Goal: Transaction & Acquisition: Book appointment/travel/reservation

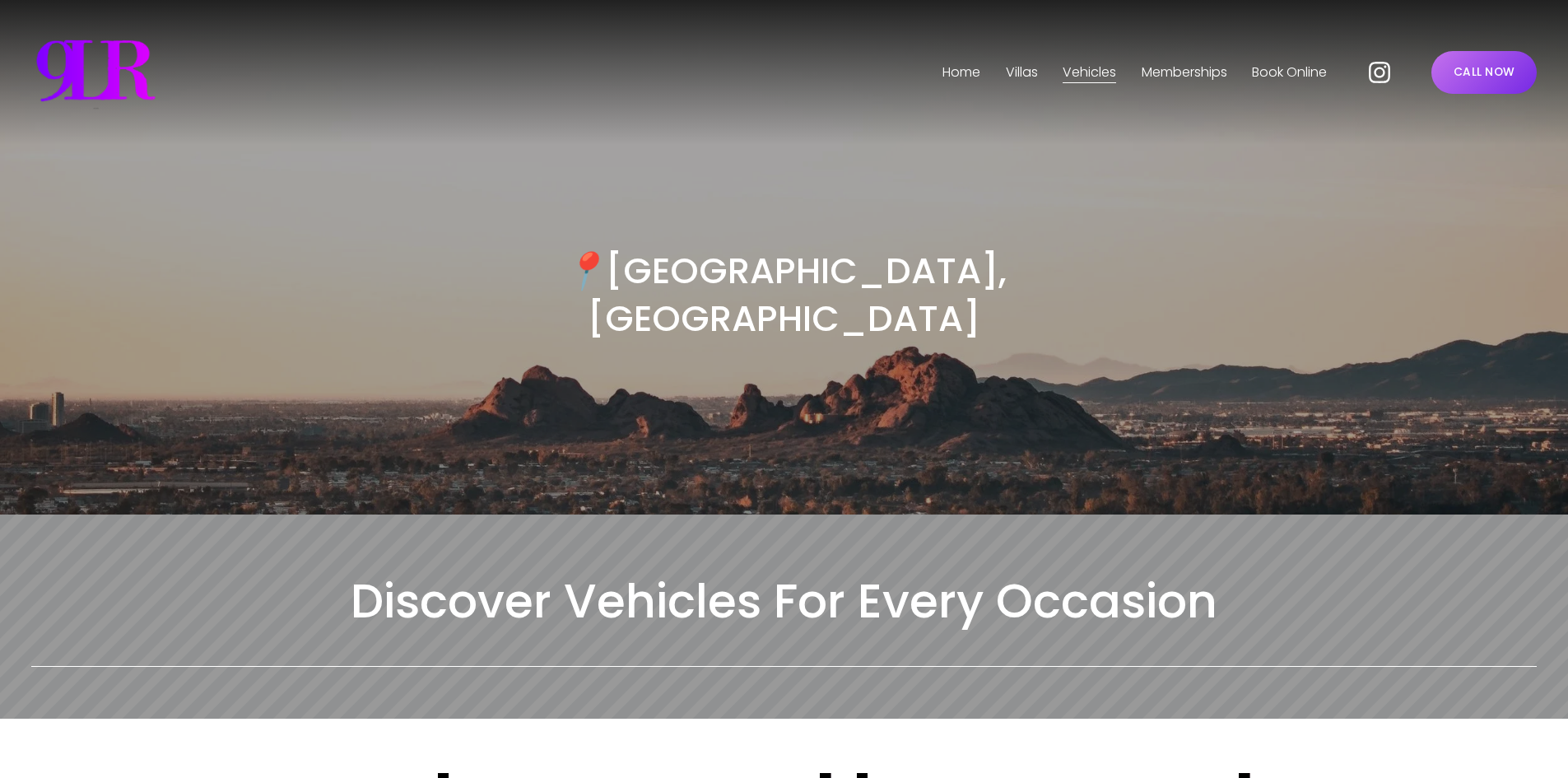
click at [1469, 83] on link "CALL NOW" at bounding box center [1484, 72] width 105 height 43
click at [1501, 73] on link "CALL NOW" at bounding box center [1484, 72] width 105 height 43
click at [1506, 74] on link "CALL NOW" at bounding box center [1484, 72] width 105 height 43
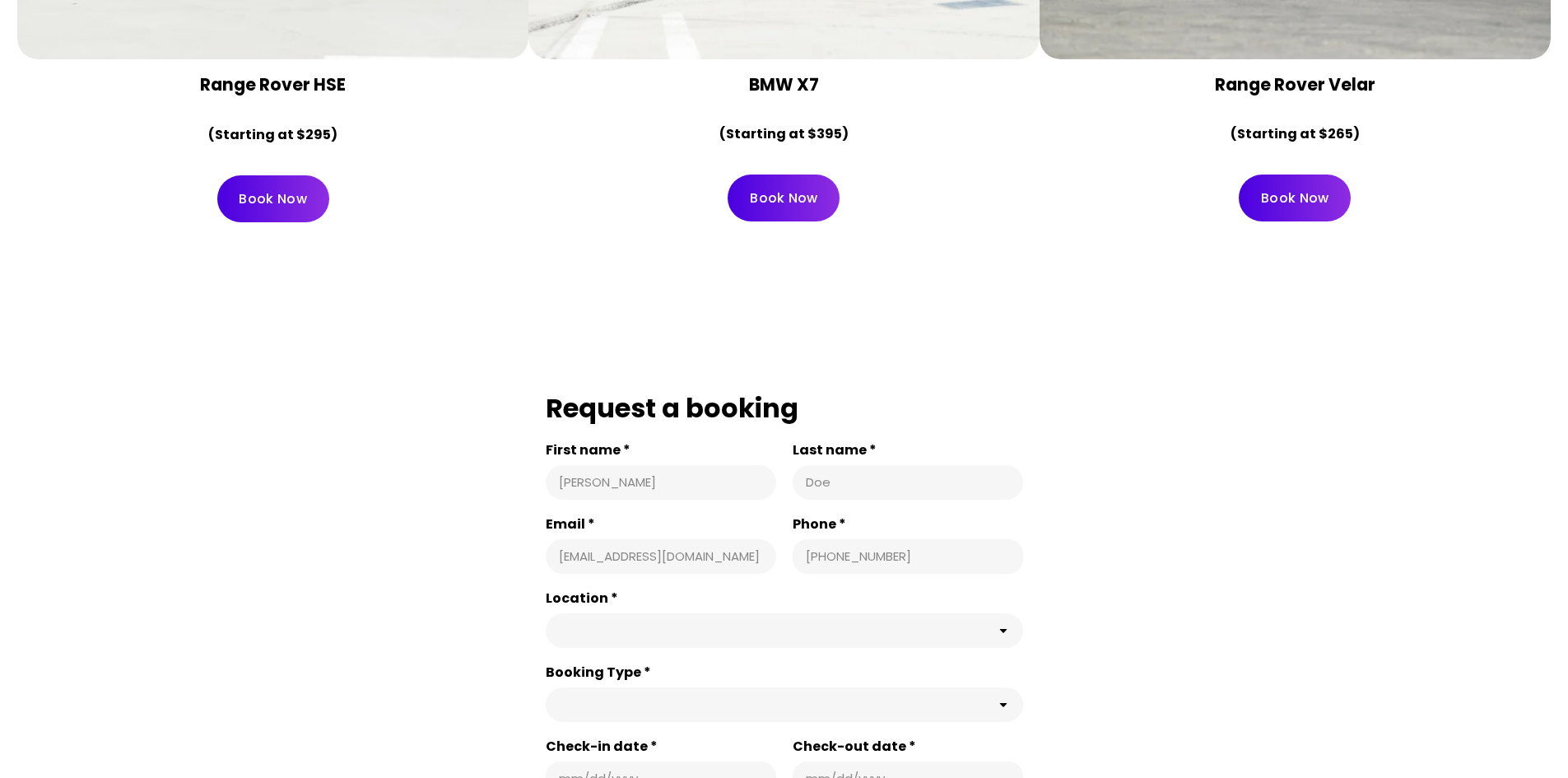
scroll to position [9594, 0]
click at [787, 175] on link "Book Now" at bounding box center [784, 199] width 112 height 47
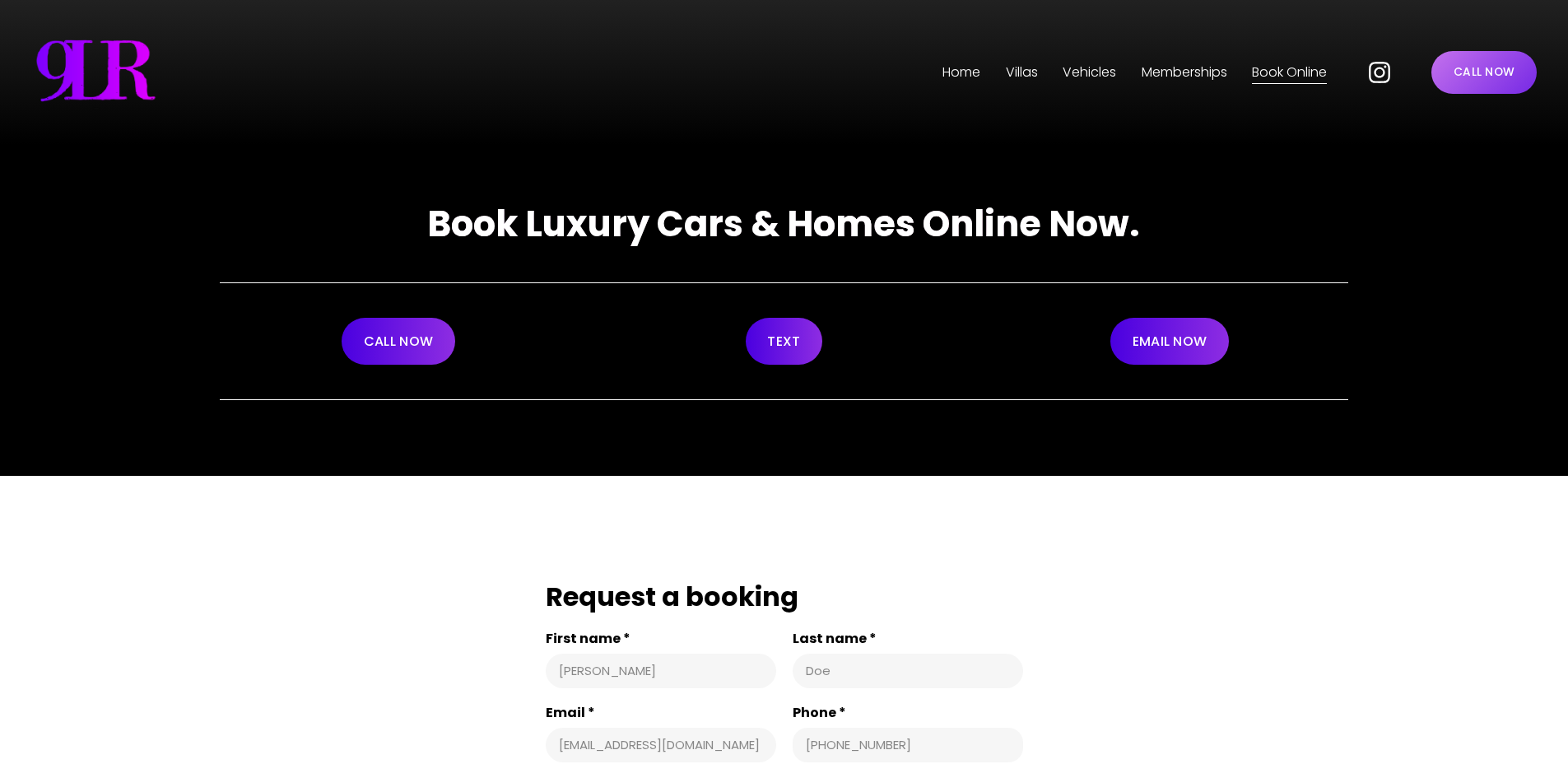
click at [424, 341] on link "CALL NOW" at bounding box center [398, 342] width 114 height 47
click at [421, 345] on link "CALL NOW" at bounding box center [398, 342] width 114 height 47
click at [775, 345] on link "TEXT" at bounding box center [784, 342] width 78 height 47
click at [1187, 341] on link "EMAIL NOW" at bounding box center [1170, 342] width 118 height 47
click at [1142, 68] on link "Memberships" at bounding box center [1185, 73] width 85 height 27
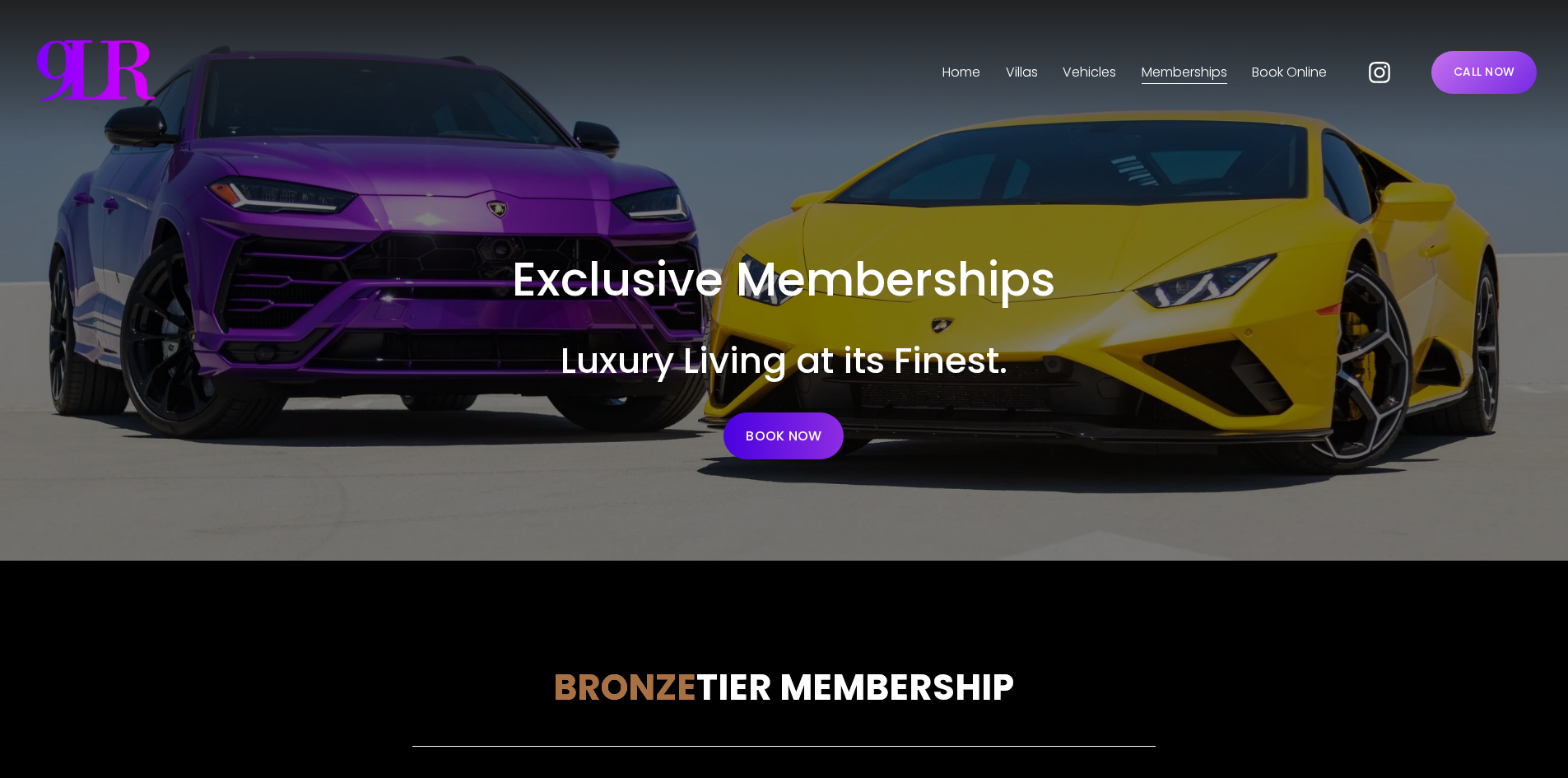
click at [0, 0] on span "Phoenix" at bounding box center [0, 0] width 0 height 0
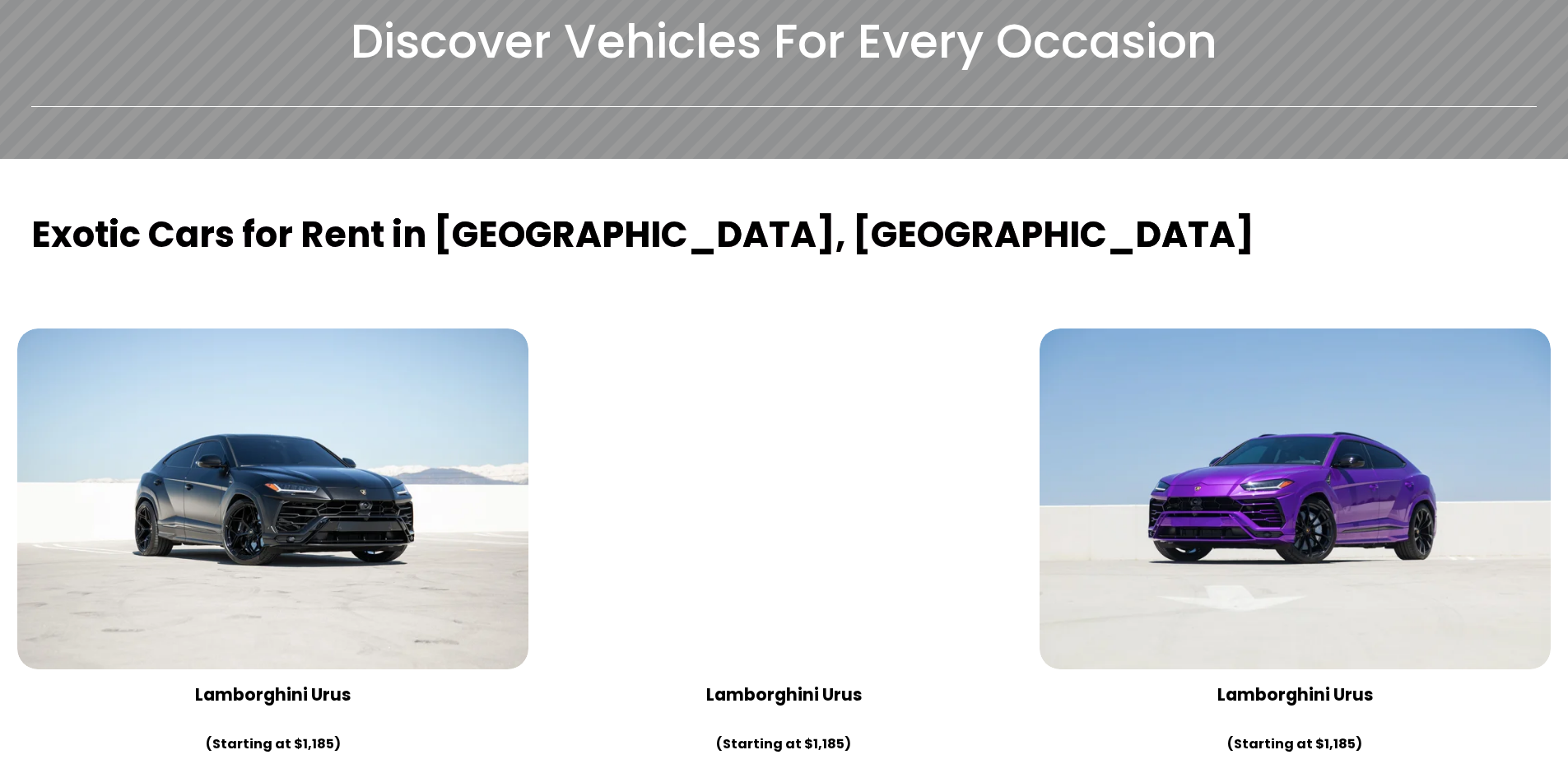
scroll to position [576, 0]
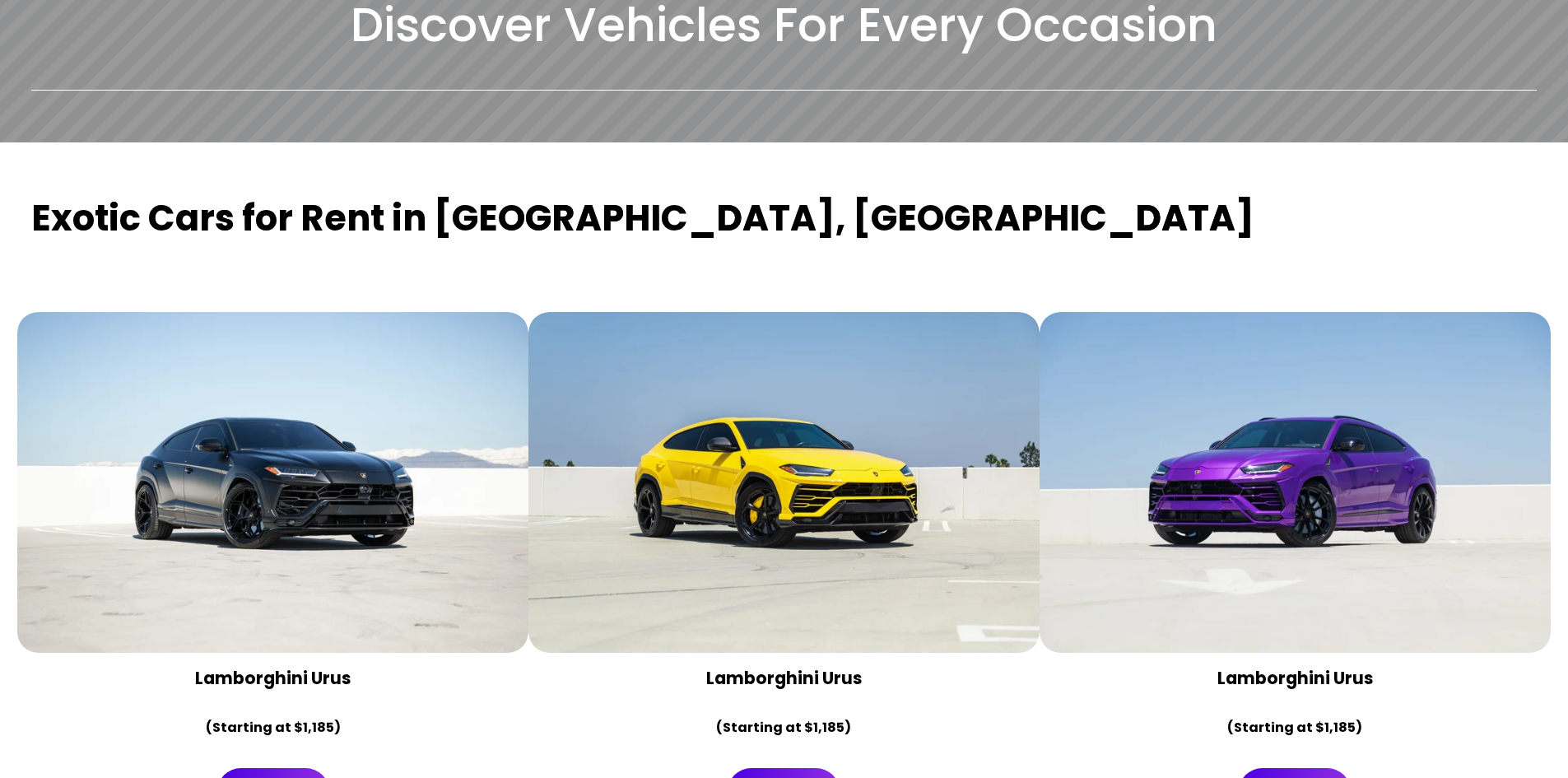
click at [737, 391] on div at bounding box center [784, 483] width 511 height 341
click at [790, 769] on link "Book Now" at bounding box center [784, 792] width 112 height 47
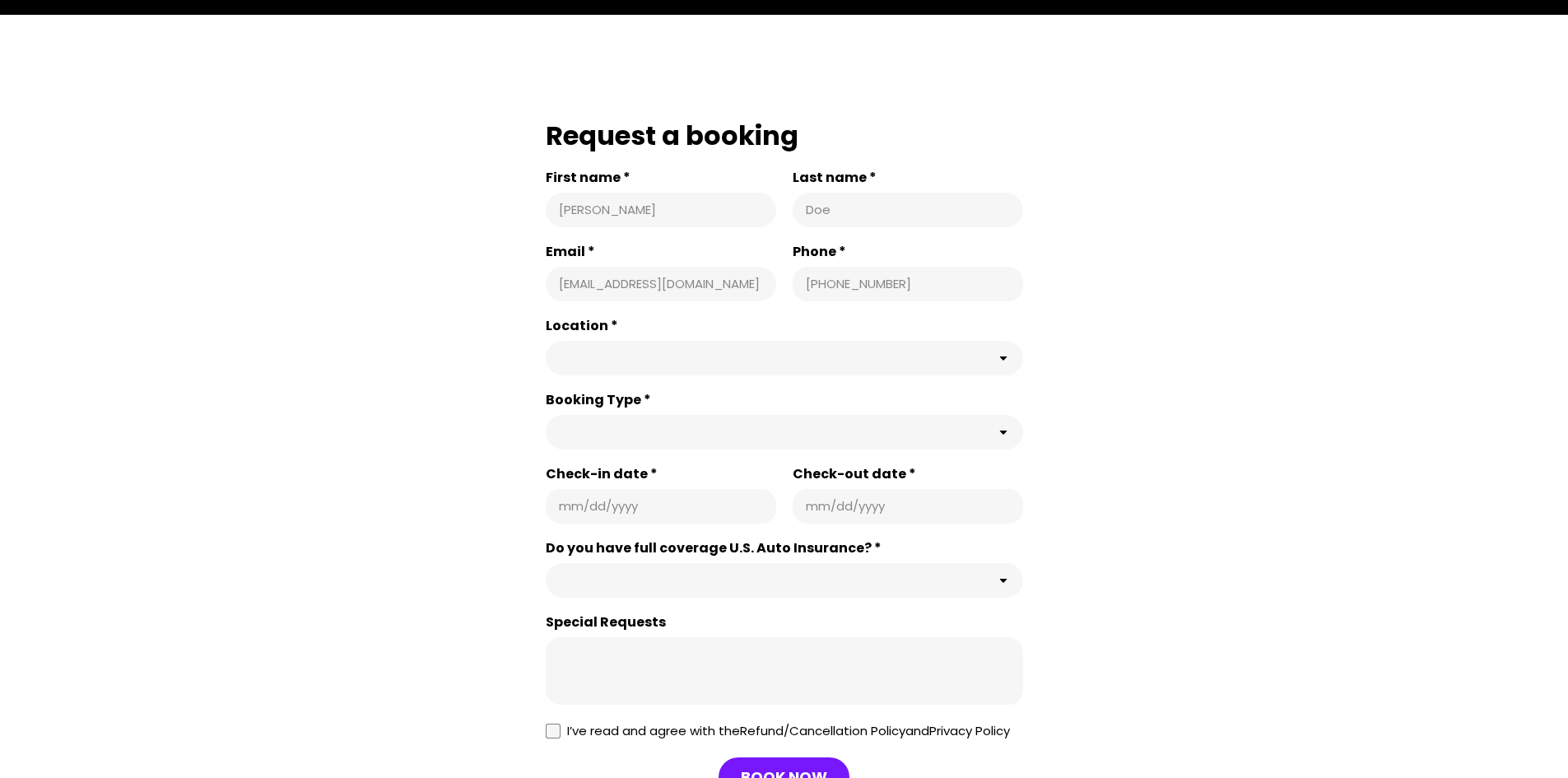
scroll to position [576, 0]
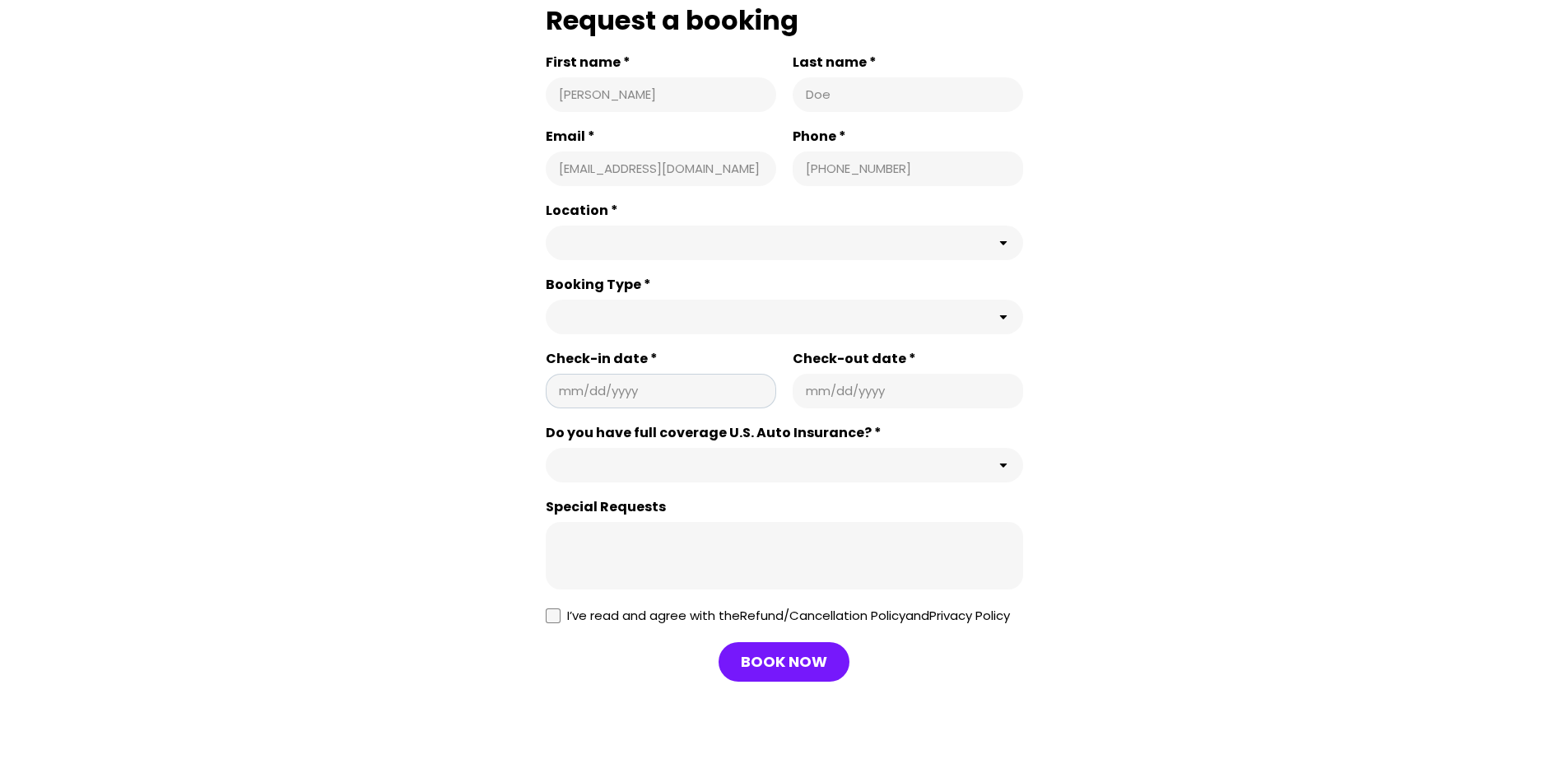
click at [598, 398] on div "mm/dd/yyyy" at bounding box center [661, 391] width 231 height 35
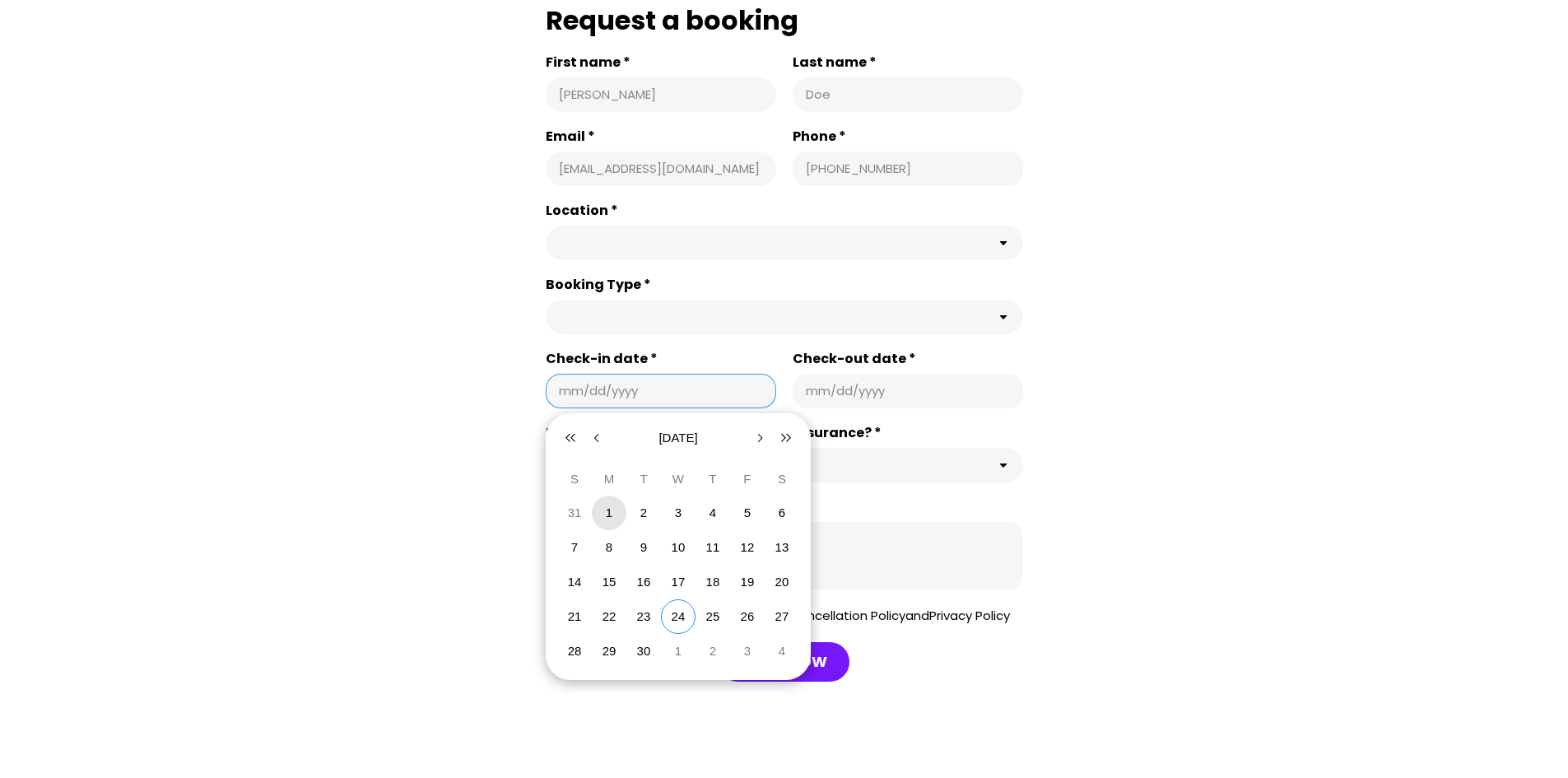
click at [620, 513] on button "1" at bounding box center [608, 513] width 35 height 35
type input "**********"
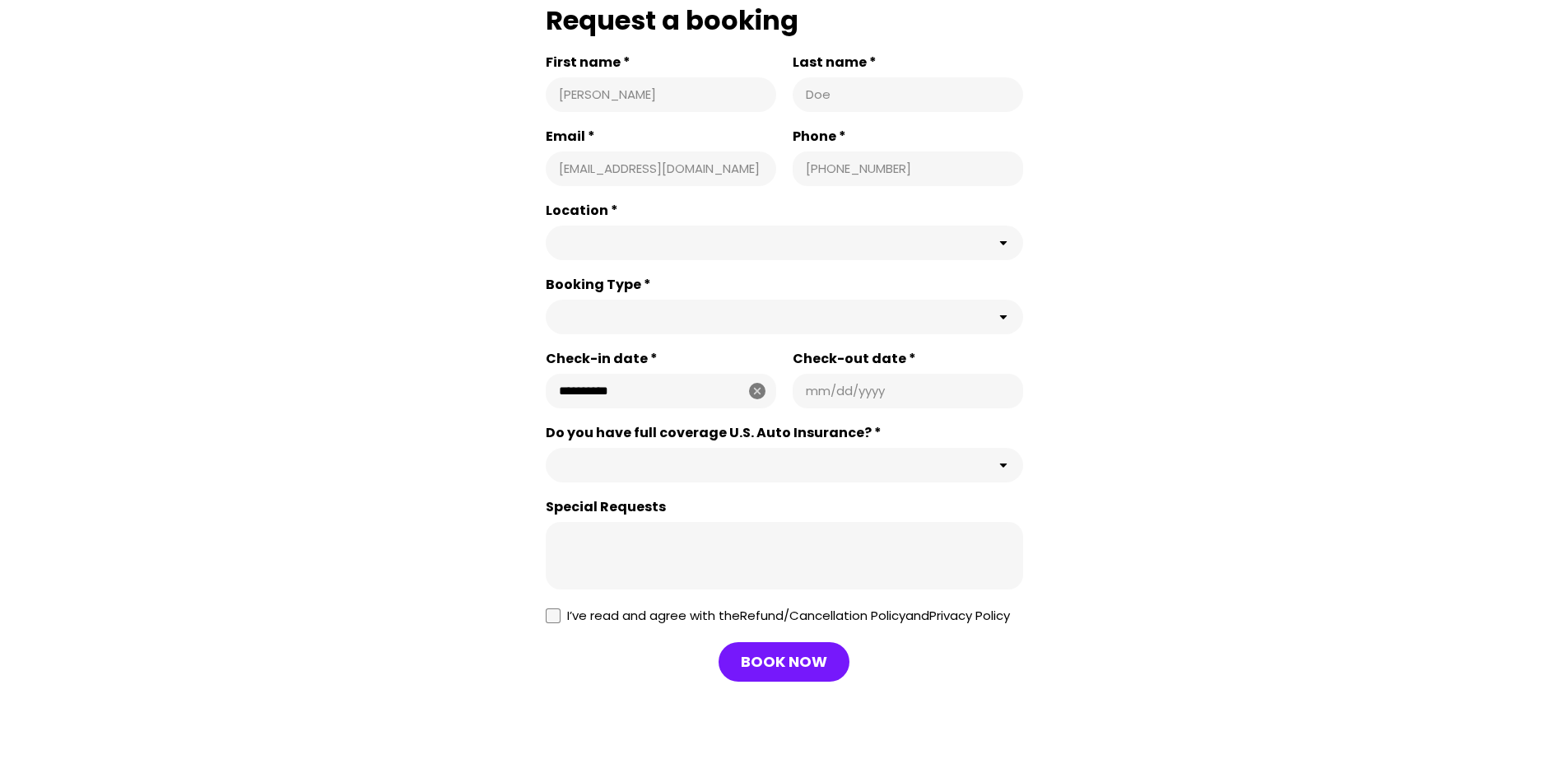
click at [883, 402] on div "mm/dd/yyyy" at bounding box center [908, 391] width 231 height 35
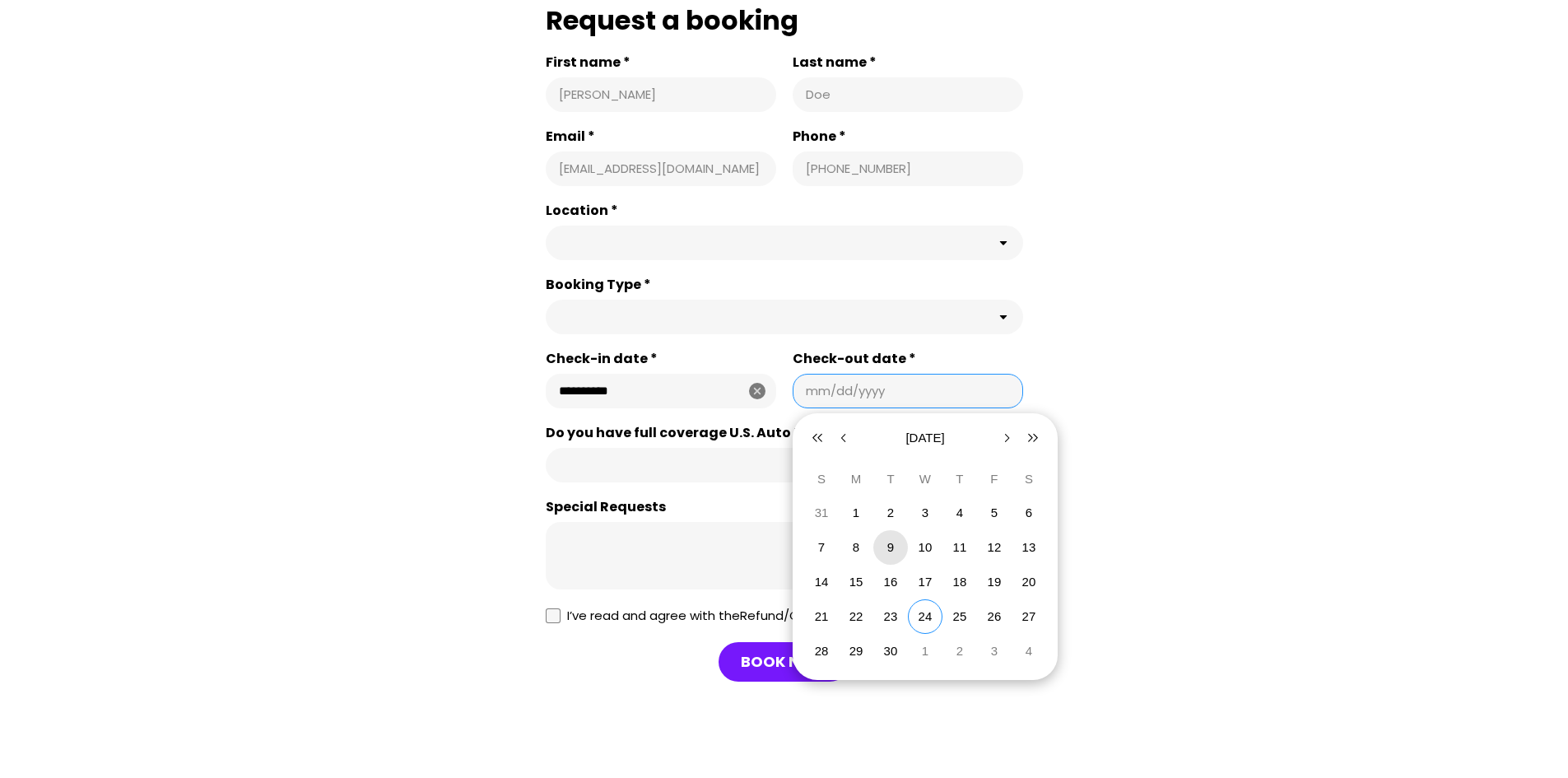
click at [900, 547] on button "9" at bounding box center [890, 547] width 35 height 35
type input "**********"
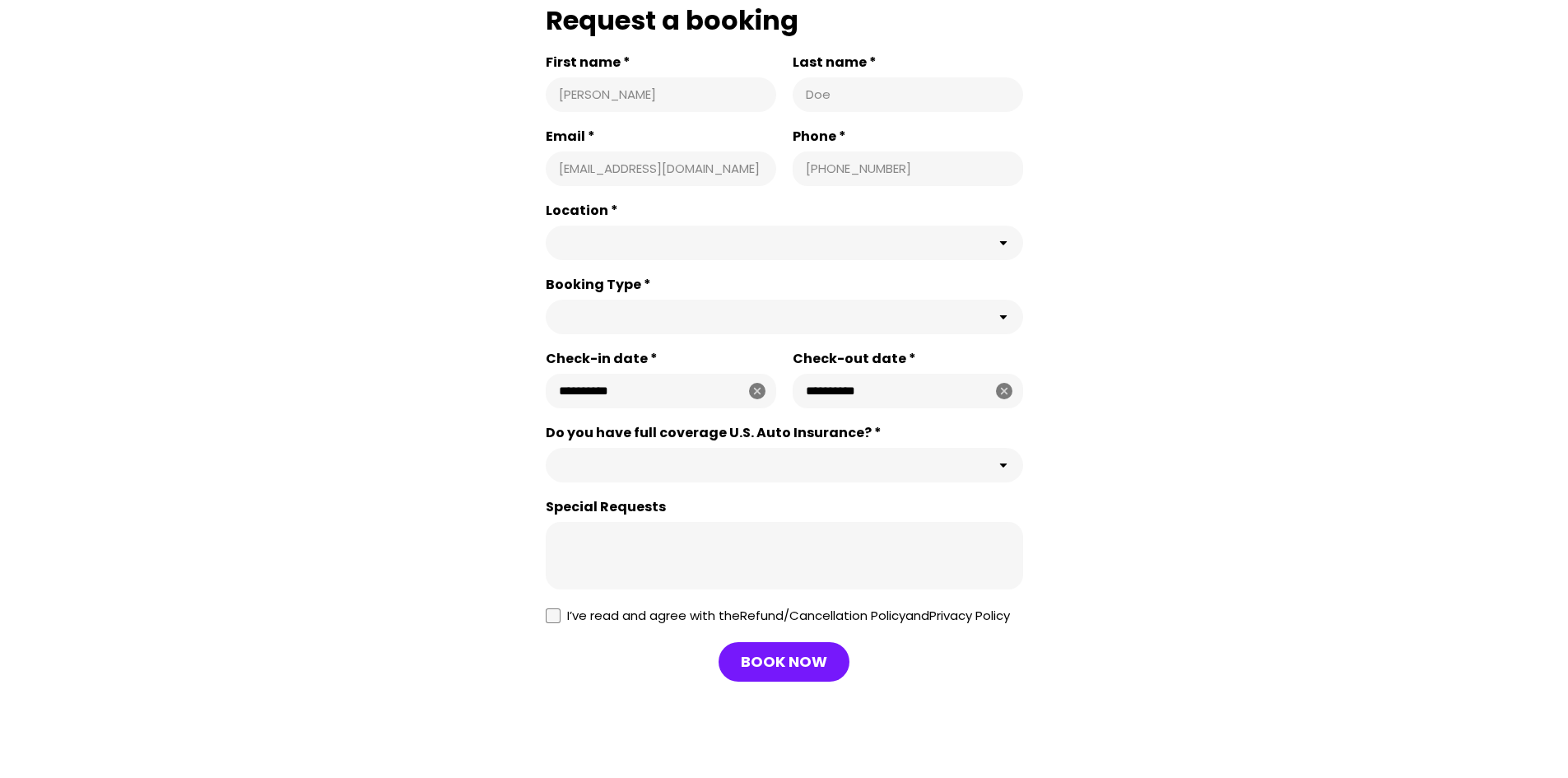
click at [751, 588] on div at bounding box center [784, 556] width 478 height 67
click at [748, 672] on span "BOOK NOW" at bounding box center [784, 662] width 86 height 20
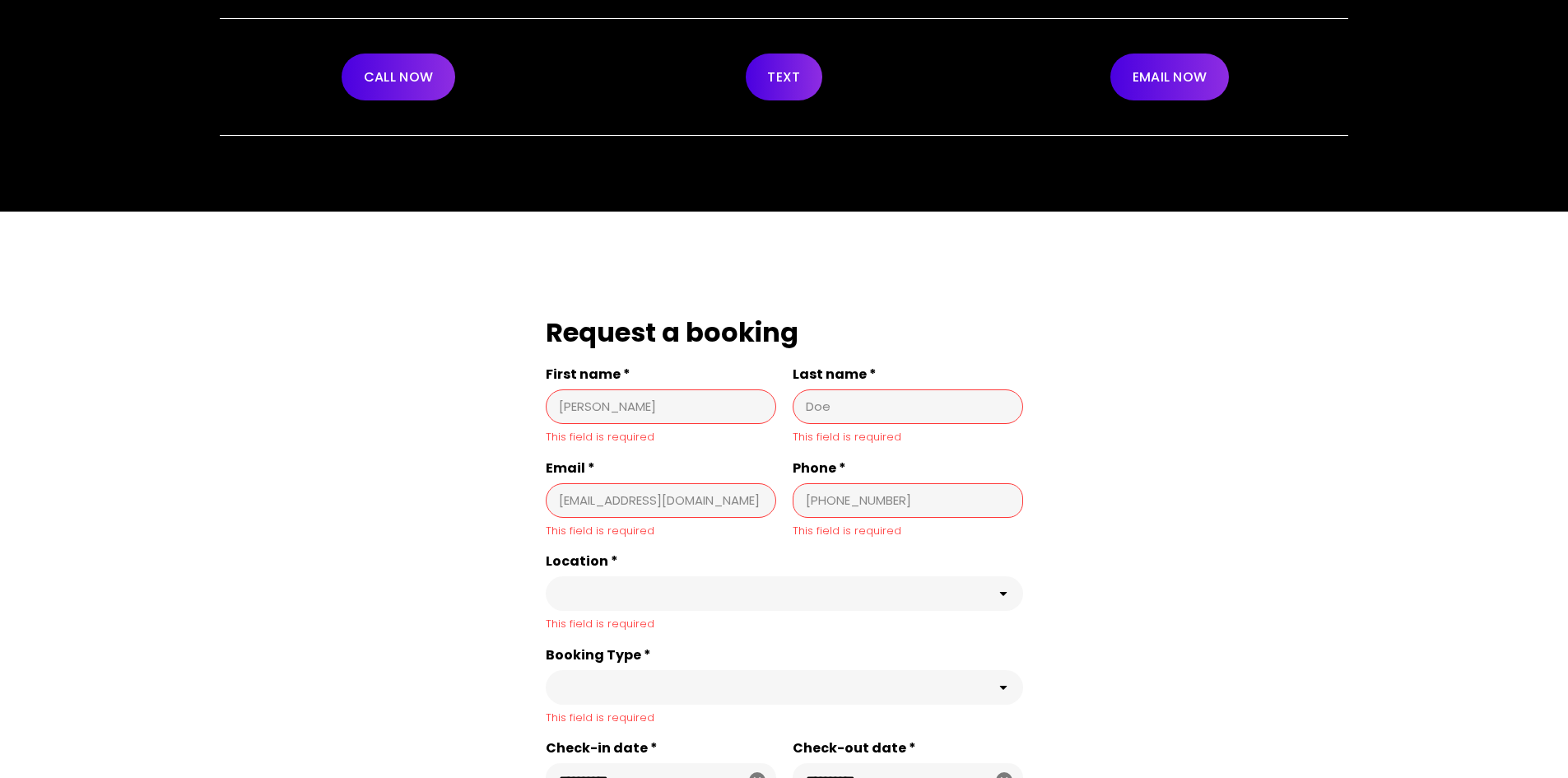
scroll to position [0, 0]
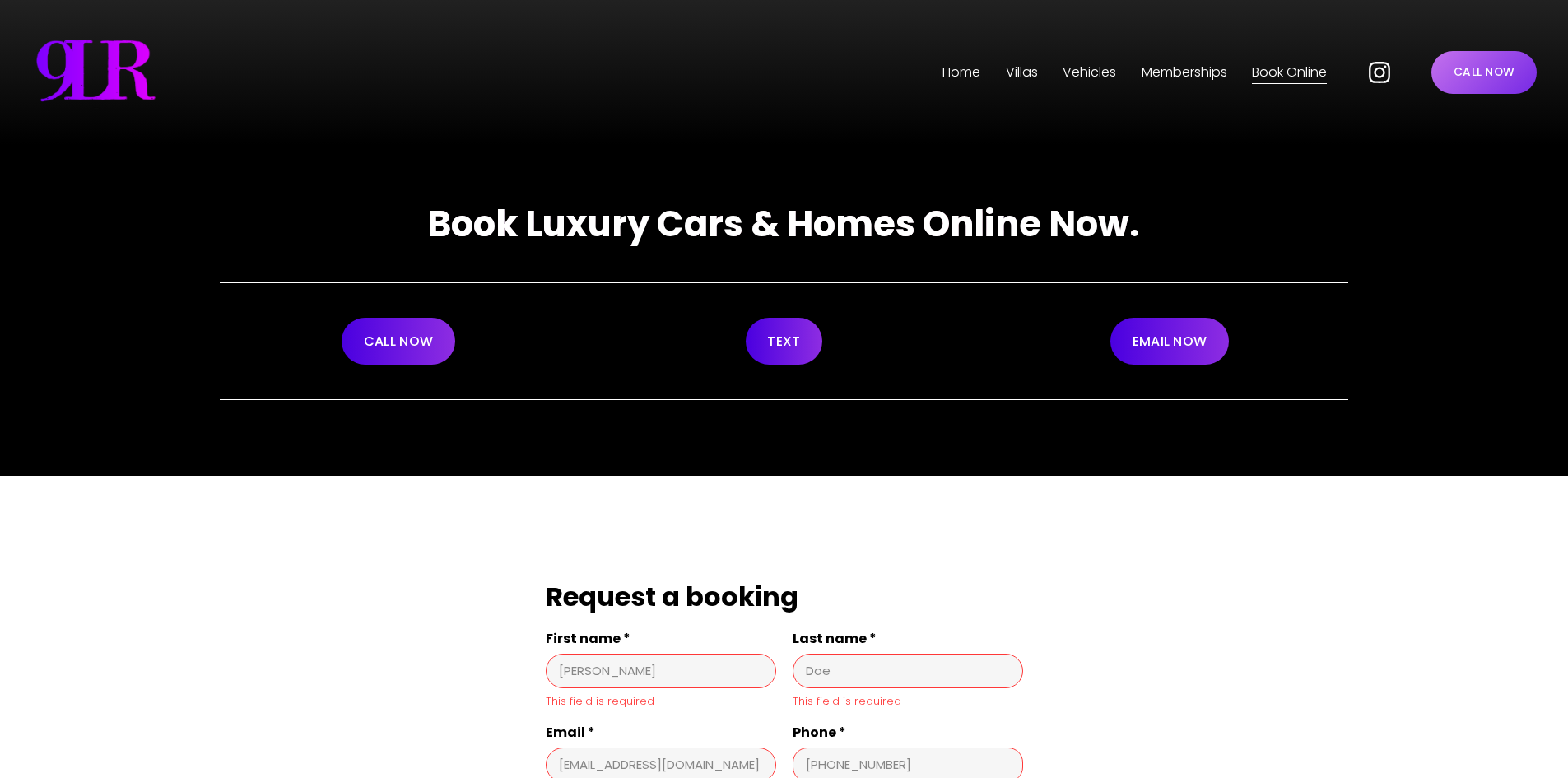
click at [414, 343] on link "CALL NOW" at bounding box center [398, 342] width 114 height 47
click at [790, 346] on link "TEXT" at bounding box center [784, 342] width 78 height 47
